Goal: Task Accomplishment & Management: Complete application form

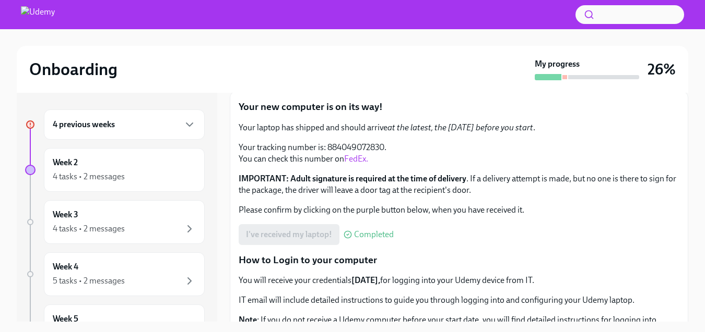
scroll to position [76, 0]
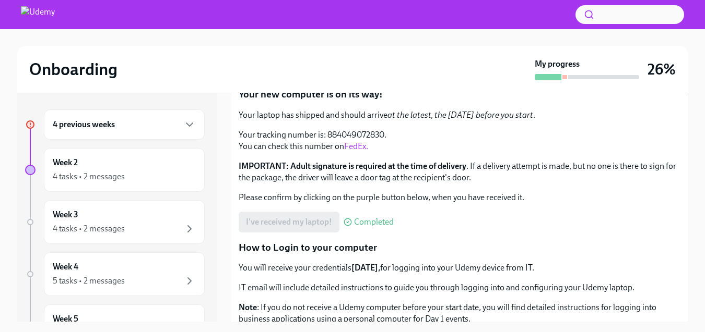
click at [166, 128] on div "4 previous weeks" at bounding box center [124, 124] width 143 height 13
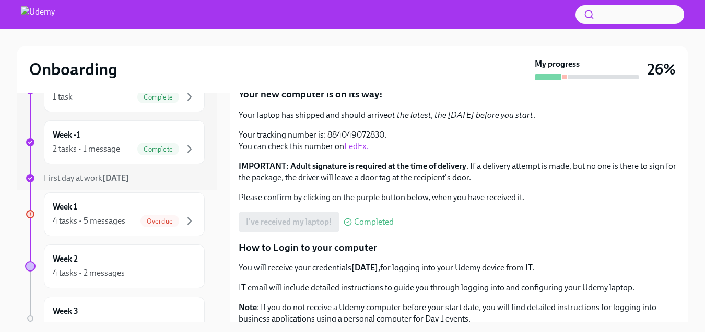
scroll to position [138, 0]
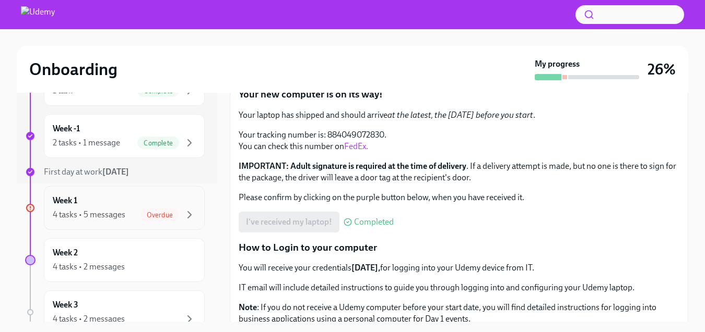
click at [160, 218] on span "Overdue" at bounding box center [159, 215] width 39 height 8
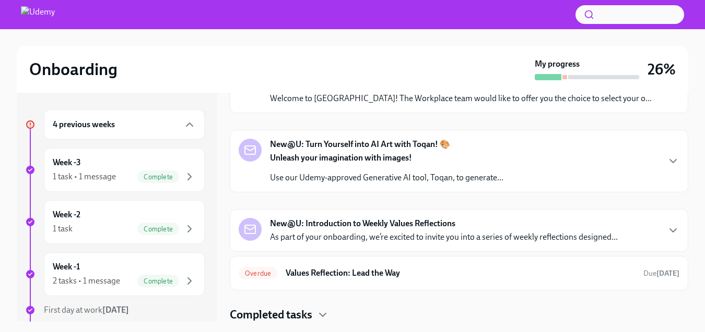
scroll to position [230, 0]
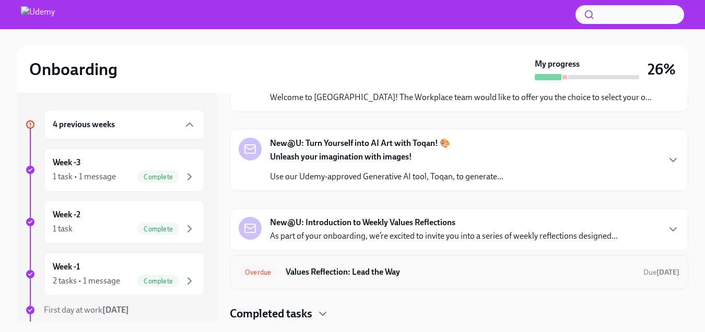
click at [395, 268] on h6 "Values Reflection: Lead the Way" at bounding box center [460, 272] width 349 height 11
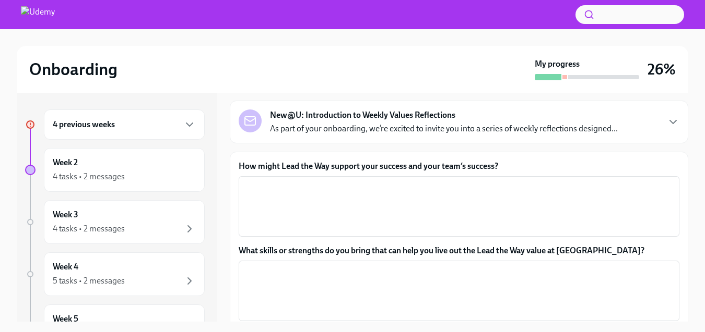
scroll to position [53, 0]
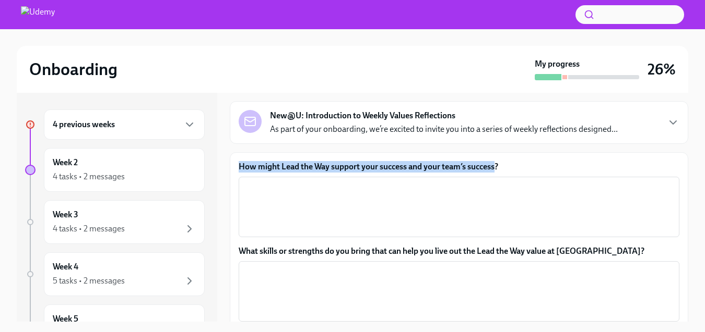
drag, startPoint x: 495, startPoint y: 166, endPoint x: 232, endPoint y: 171, distance: 262.6
click at [232, 171] on div "How might Lead the Way support your success and your team’s success? x ​ What s…" at bounding box center [459, 256] width 458 height 208
copy label "How might Lead the Way support your success and your team’s success"
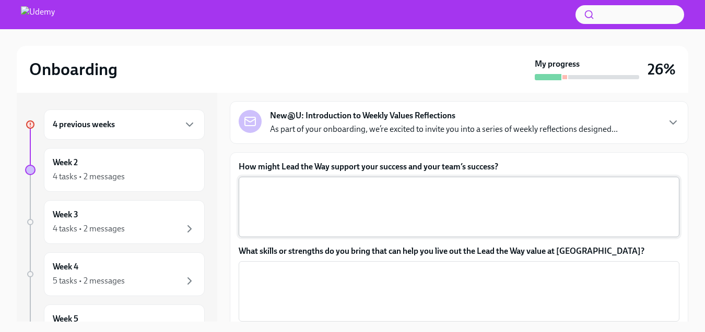
click at [253, 194] on textarea "How might Lead the Way support your success and your team’s success?" at bounding box center [459, 207] width 428 height 50
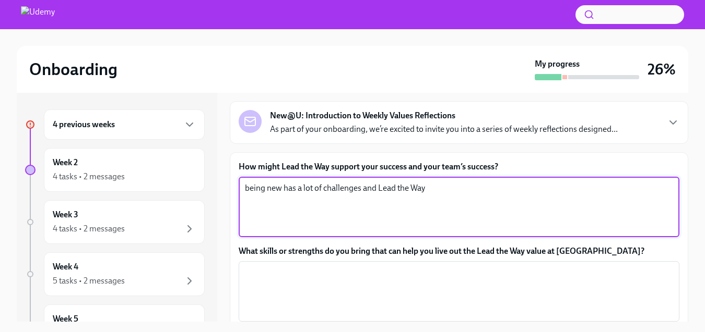
click at [375, 189] on textarea "being new has a lot of challenges and Lead the Way" at bounding box center [459, 207] width 428 height 50
click at [427, 189] on textarea "being new has a lot of challenges but Lead the Way" at bounding box center [459, 207] width 428 height 50
click at [376, 188] on textarea "being new has a lot of challenges but Lead the Way make me feel like I" at bounding box center [459, 207] width 428 height 50
click at [491, 188] on textarea "being new has a lot of challenges but Lead the Way make me feel like I" at bounding box center [459, 207] width 428 height 50
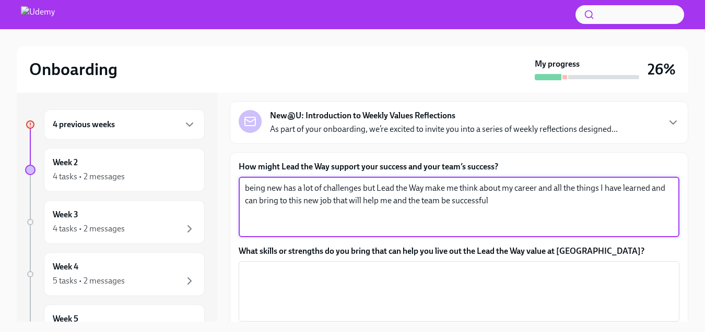
click at [444, 189] on textarea "being new has a lot of challenges but Lead the Way make me think about my caree…" at bounding box center [459, 207] width 428 height 50
click at [363, 189] on textarea "being new has a lot of challenges but Lead the Way makes me think about my care…" at bounding box center [459, 207] width 428 height 50
click at [673, 187] on div "being new has a lot of challenges but Lead the Way makes me think about my care…" at bounding box center [459, 207] width 441 height 61
click at [670, 191] on textarea "being new has a lot of challenges but Lead the Way makes me think about my care…" at bounding box center [459, 207] width 428 height 50
click at [359, 202] on textarea "being new has a lot of challenges but Lead the Way makes me think about my care…" at bounding box center [459, 207] width 428 height 50
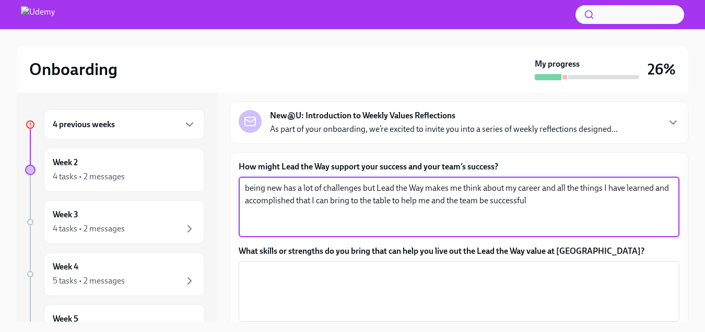
scroll to position [125, 0]
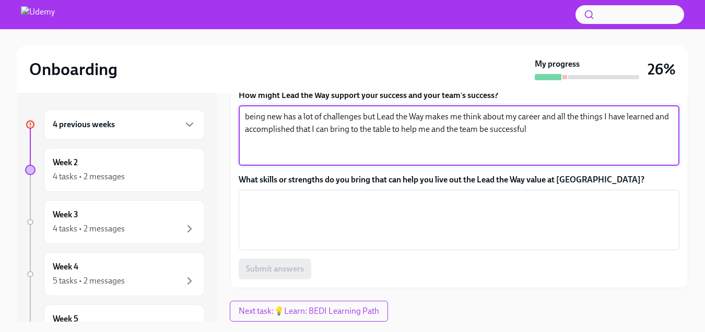
type textarea "being new has a lot of challenges but Lead the Way makes me think about my care…"
click at [251, 198] on textarea "What skills or strengths do you bring that can help you live out the Lead the W…" at bounding box center [459, 220] width 428 height 50
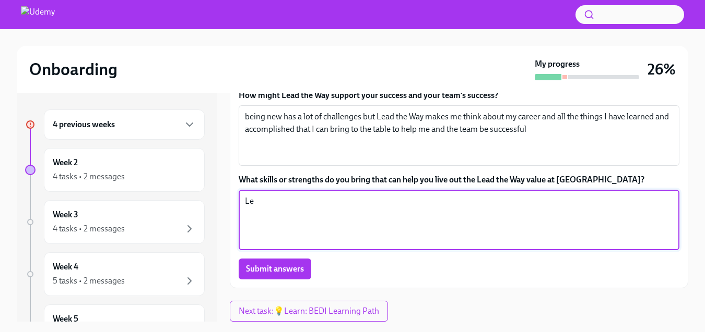
type textarea "L"
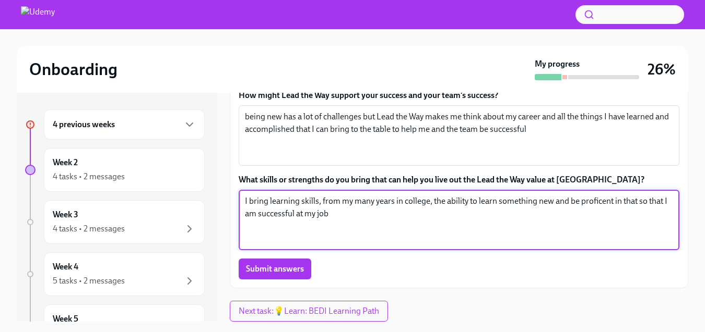
click at [432, 204] on textarea "I bring learning skills, from my many years in college, the ability to learn so…" at bounding box center [459, 220] width 428 height 50
click at [433, 203] on textarea "I bring learning skills, from my many years in college, listening skillsthe abi…" at bounding box center [459, 220] width 428 height 50
click at [517, 201] on textarea "I bring learning skills, from my many years in college, and good listening skil…" at bounding box center [459, 220] width 428 height 50
click at [277, 216] on textarea "I bring learning skills, from my many years in college, and good listening skil…" at bounding box center [459, 220] width 428 height 50
click at [347, 217] on textarea "I bring learning skills, from my many years in college, and good listening skil…" at bounding box center [459, 220] width 428 height 50
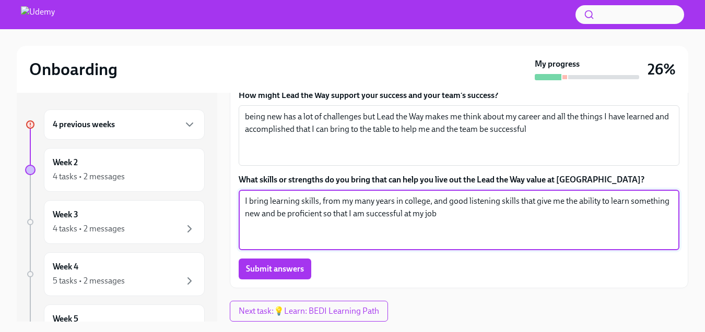
click at [441, 215] on textarea "I bring learning skills, from my many years in college, and good listening skil…" at bounding box center [459, 220] width 428 height 50
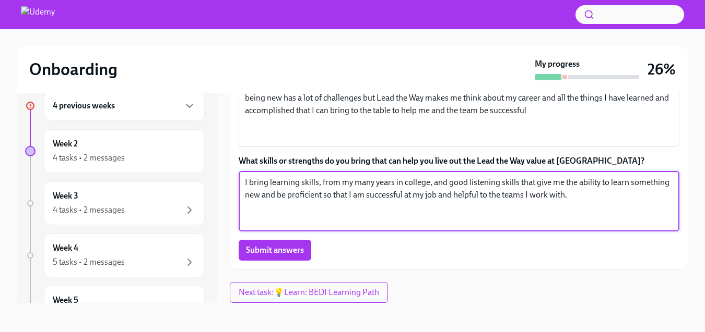
click at [277, 195] on textarea "I bring learning skills, from my many years in college, and good listening skil…" at bounding box center [459, 201] width 428 height 50
click at [334, 196] on textarea "I bring learning skills, from my many years in college, and good listening skil…" at bounding box center [459, 201] width 428 height 50
type textarea "I bring learning skills, from my many years in college, and good listening skil…"
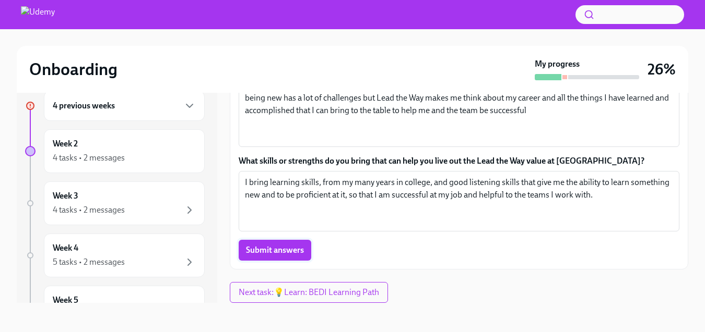
click at [260, 251] on span "Submit answers" at bounding box center [275, 250] width 58 height 10
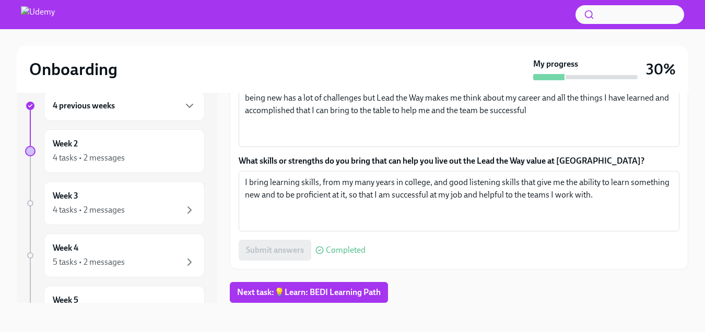
scroll to position [16, 0]
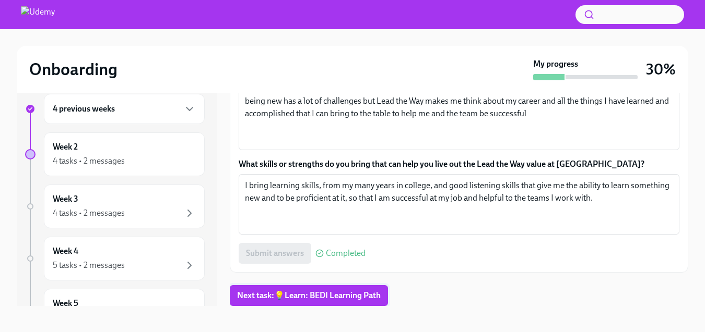
click at [354, 295] on span "Next task : 💡Learn: BEDI Learning Path" at bounding box center [309, 296] width 144 height 10
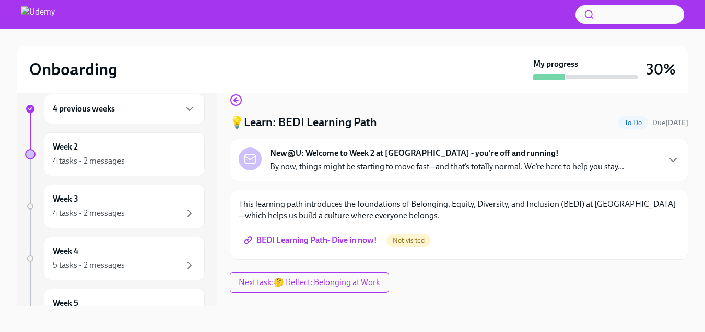
scroll to position [19, 0]
